Goal: Transaction & Acquisition: Subscribe to service/newsletter

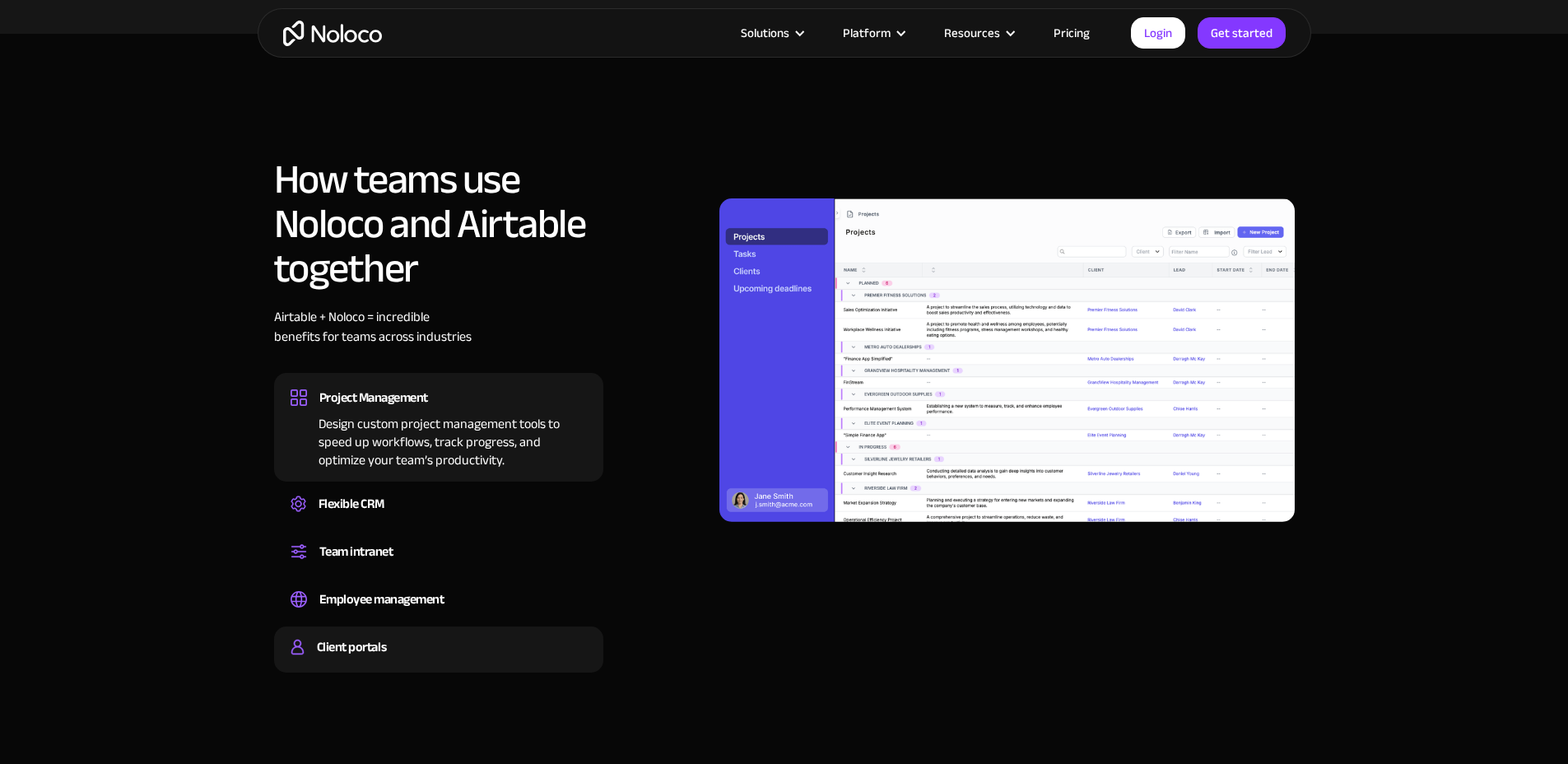
click at [517, 635] on div "Client portals" at bounding box center [438, 647] width 297 height 25
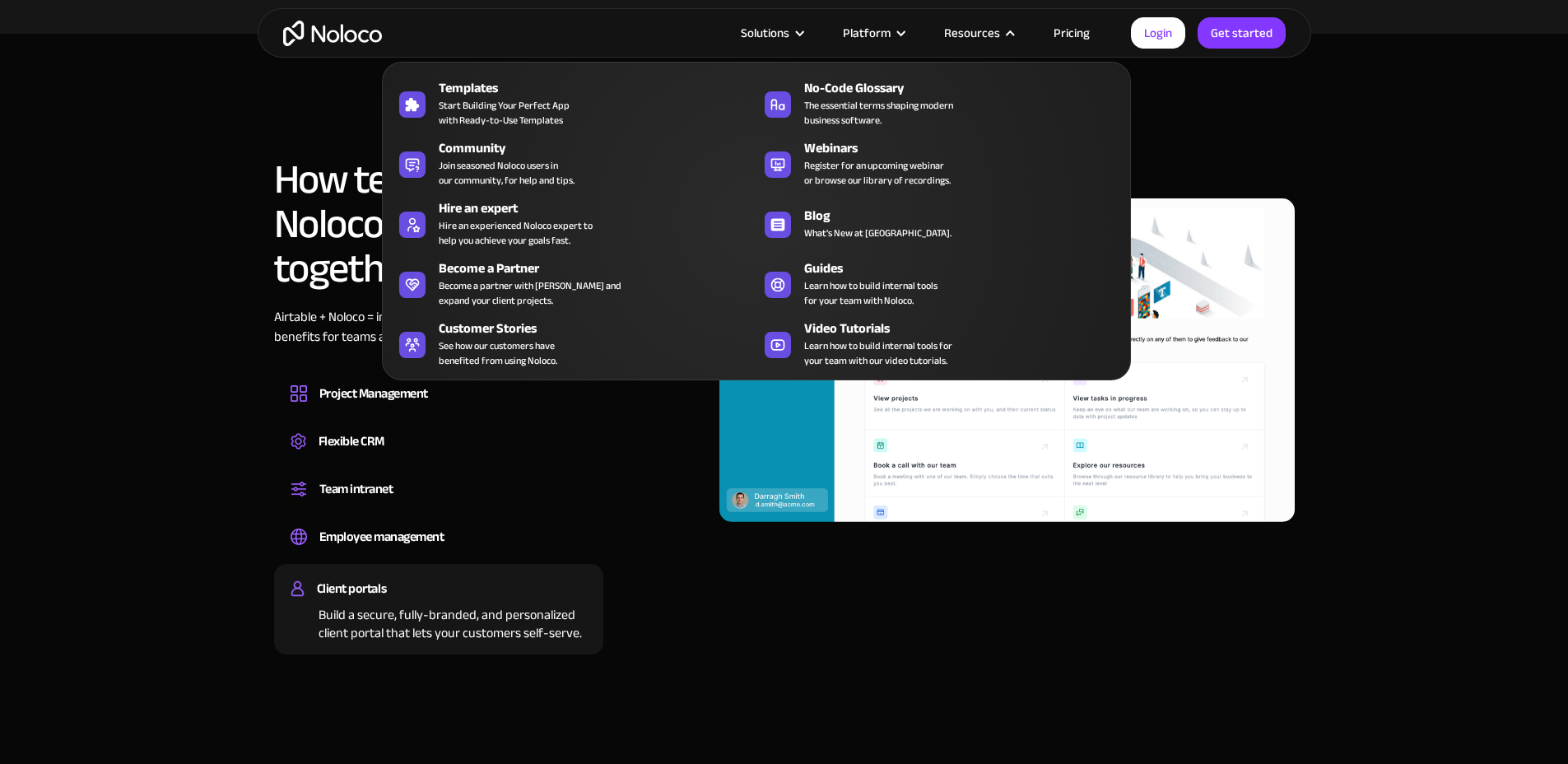
click at [1072, 39] on nav "Templates Start Building Your Perfect App with Ready-to-Use Templates No-Code G…" at bounding box center [756, 209] width 749 height 342
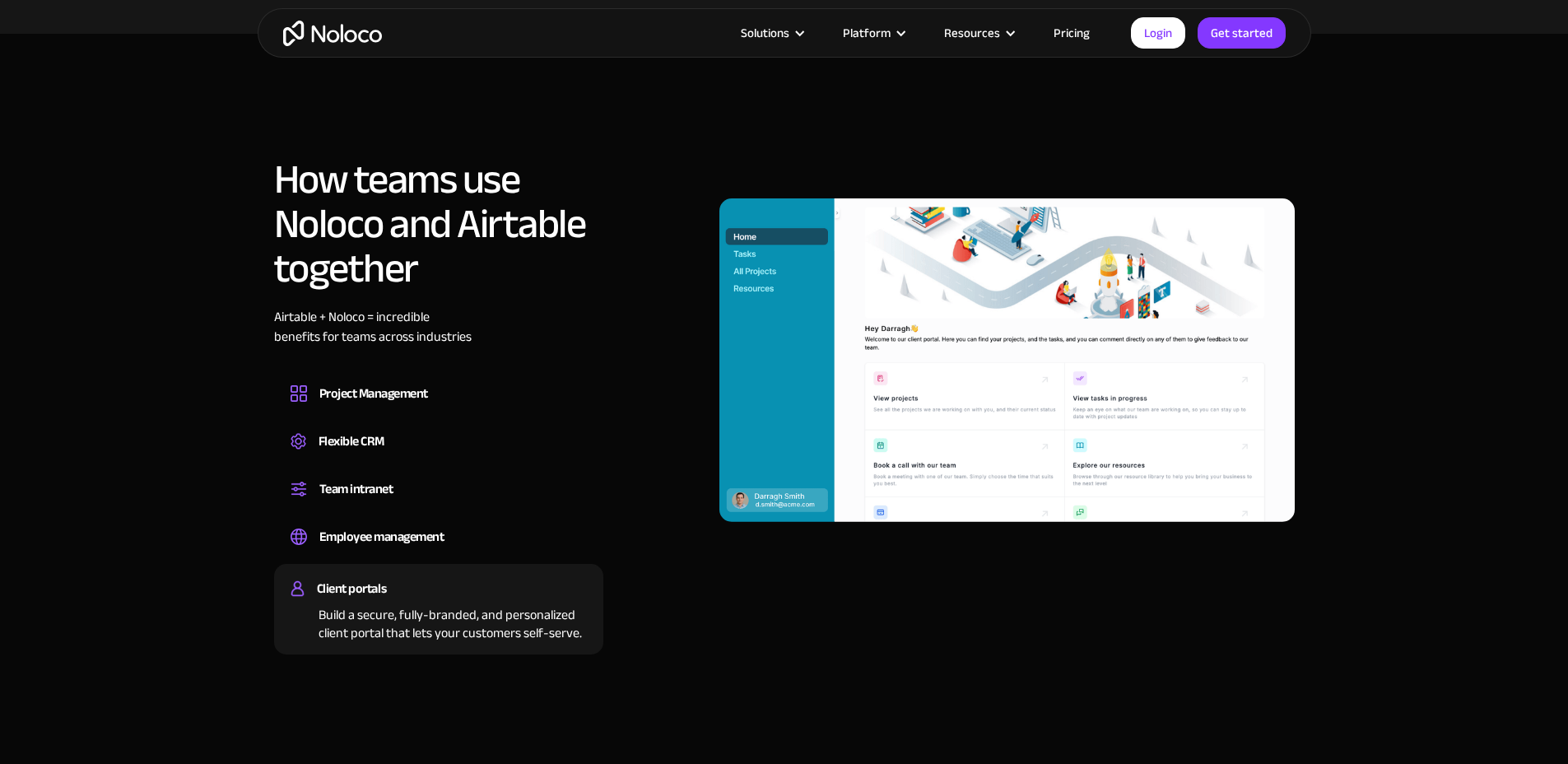
click at [1073, 29] on link "Pricing" at bounding box center [1071, 33] width 77 height 22
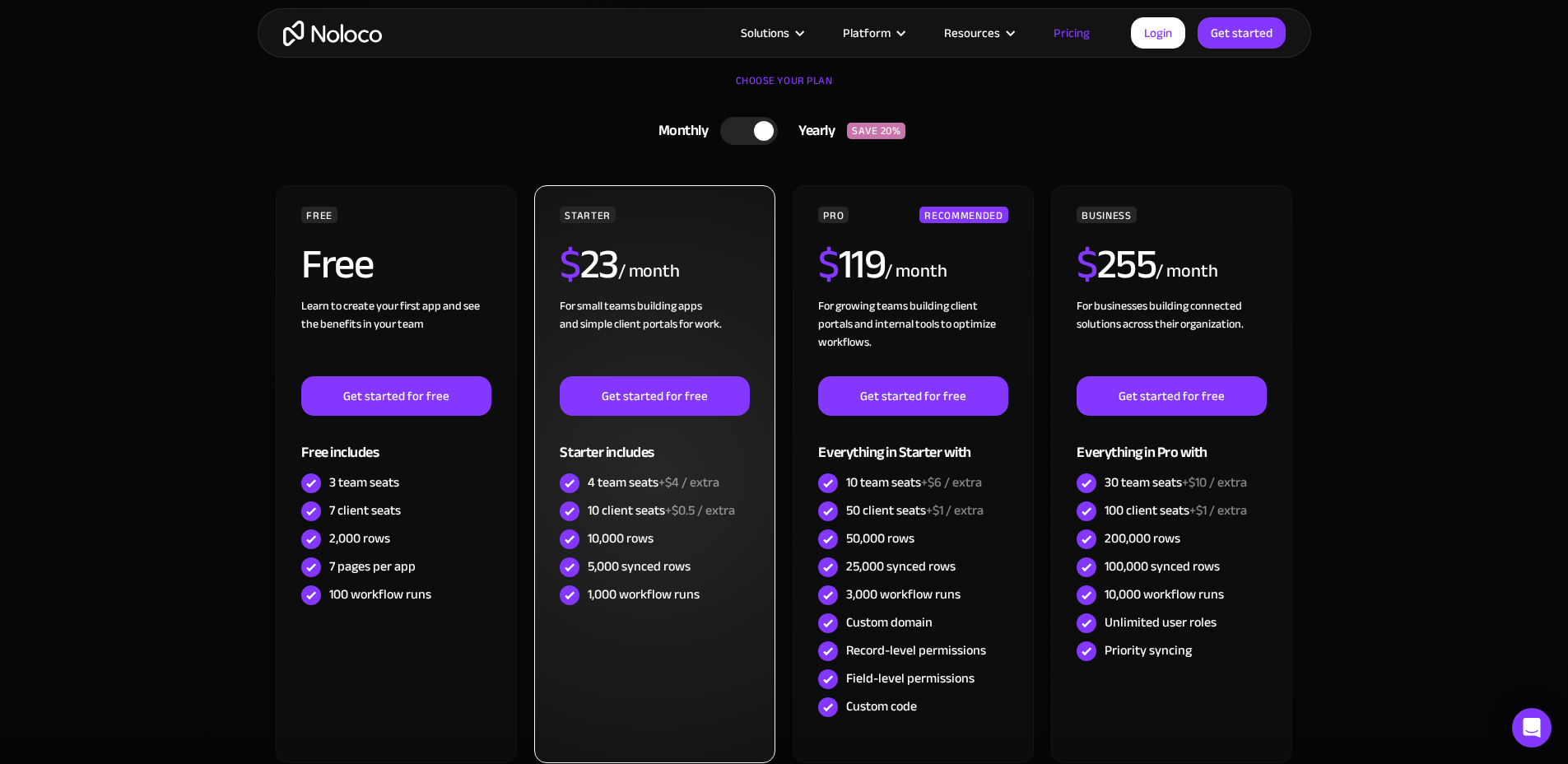
scroll to position [568, 0]
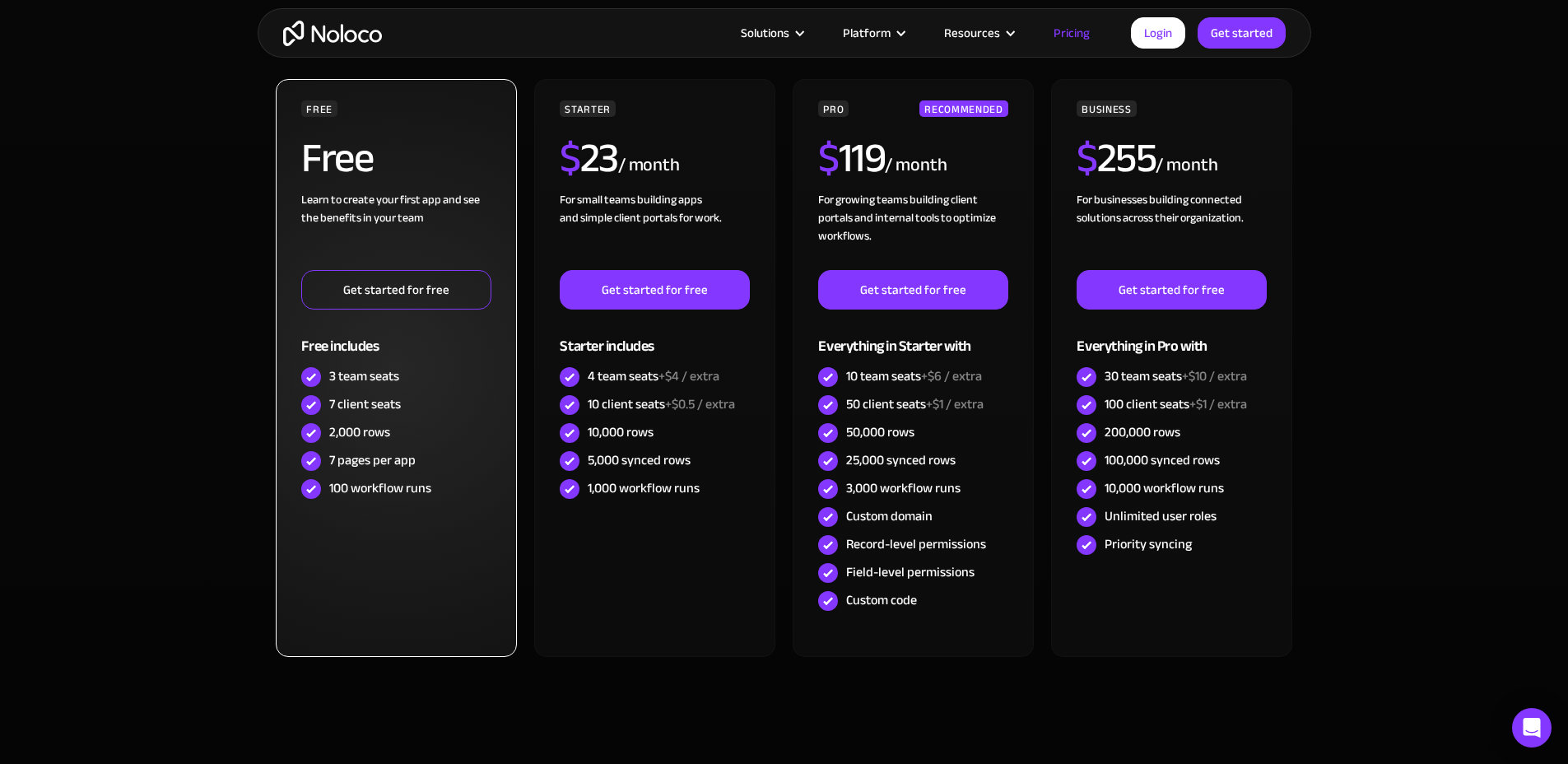
click at [436, 291] on link "Get started for free" at bounding box center [395, 290] width 189 height 40
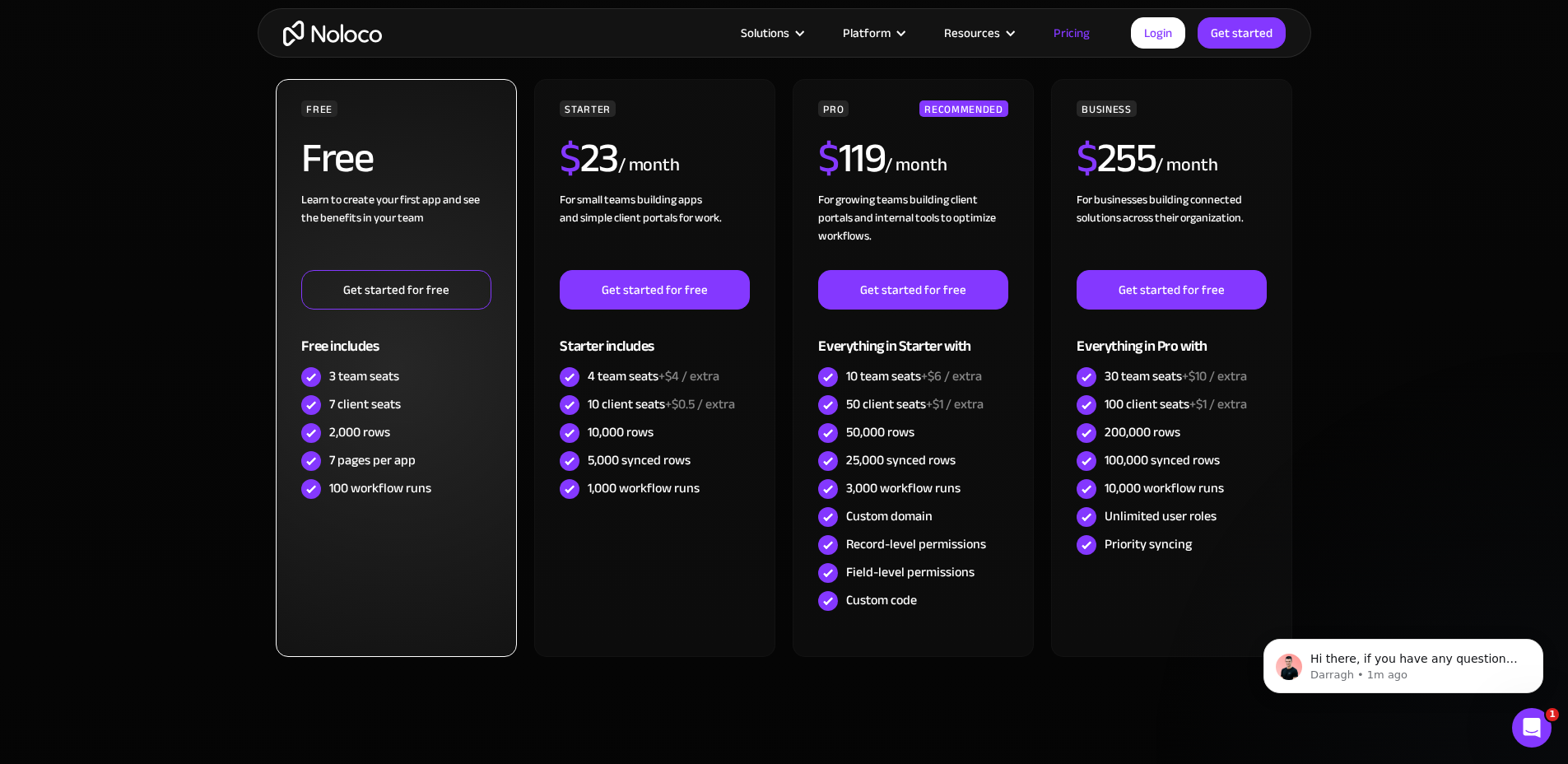
scroll to position [0, 0]
